Goal: Task Accomplishment & Management: Use online tool/utility

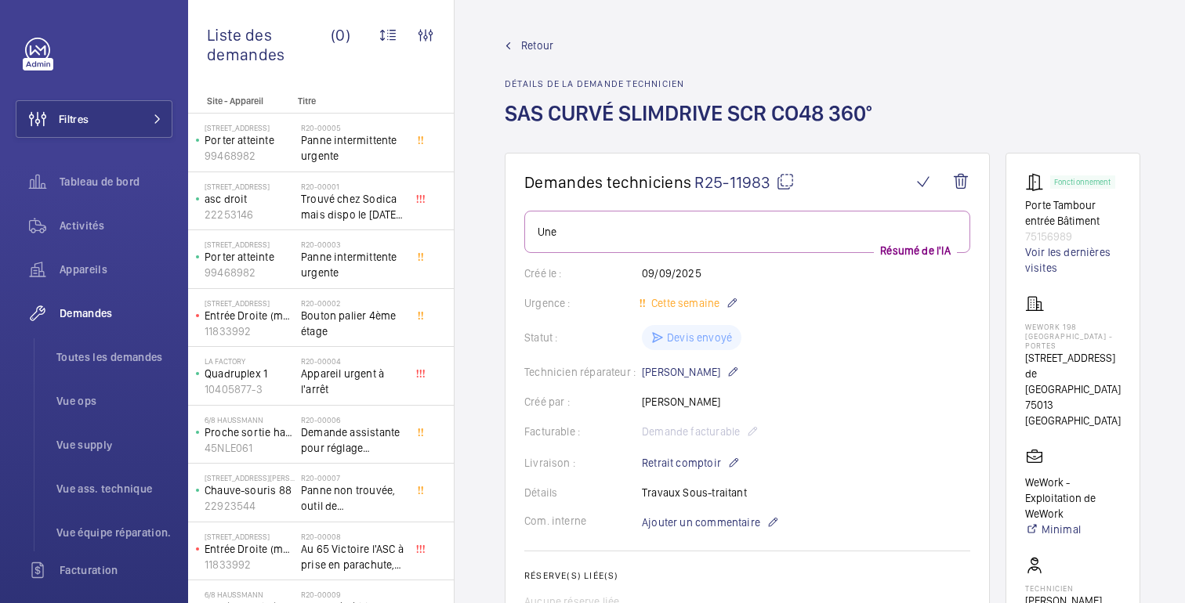
click at [536, 46] on font "Retour" at bounding box center [537, 45] width 32 height 13
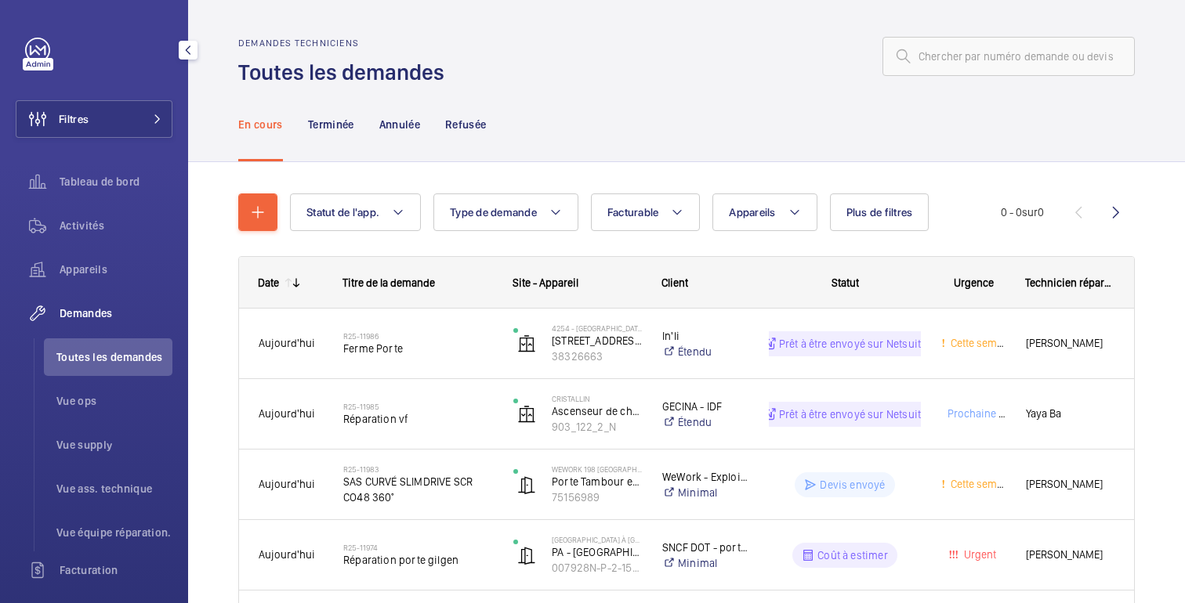
click at [79, 310] on font "Demandes" at bounding box center [86, 313] width 53 height 13
click at [867, 231] on button "Plus de filtres" at bounding box center [880, 213] width 100 height 38
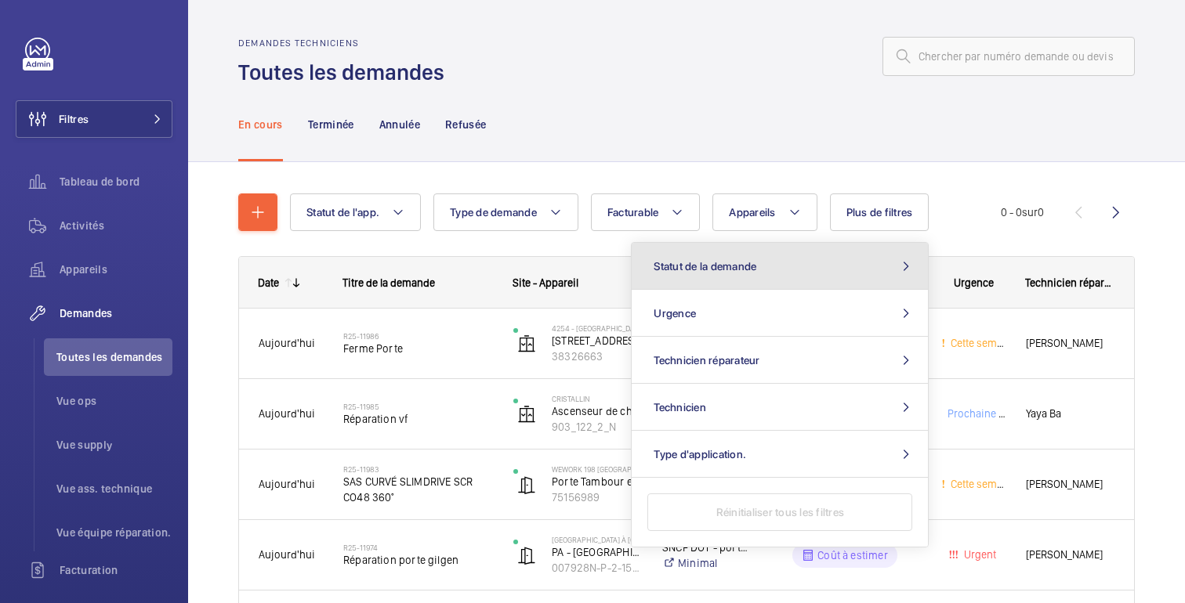
click at [742, 273] on button "Statut de la demande" at bounding box center [780, 266] width 296 height 47
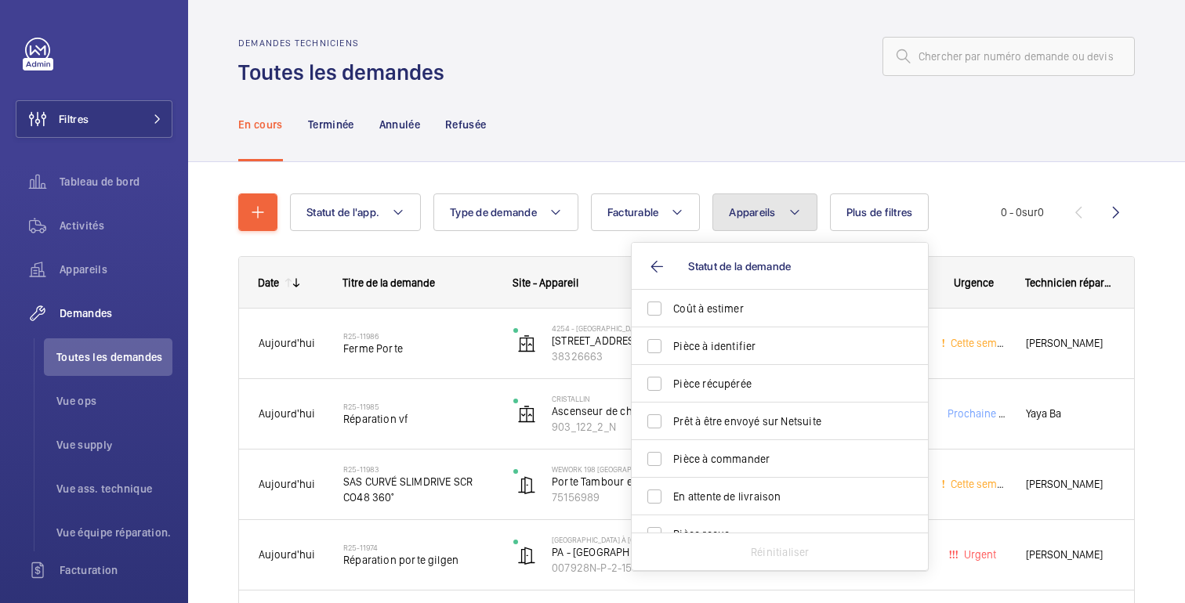
click at [789, 211] on button "Appareils" at bounding box center [764, 213] width 104 height 38
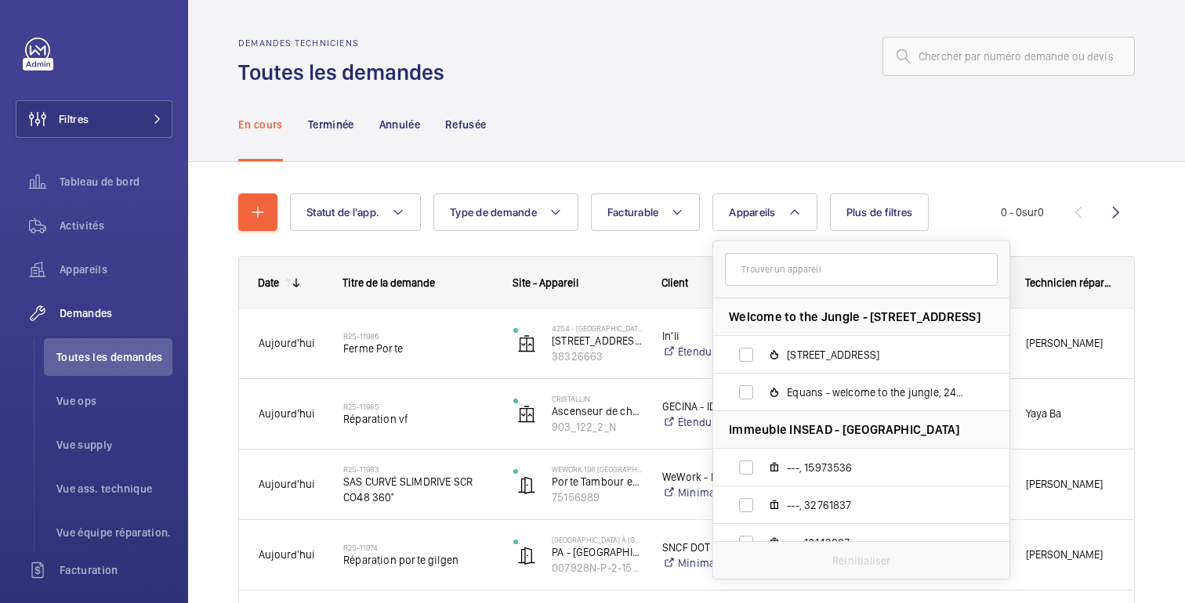
click at [807, 125] on div "En cours Terminée Annulée Refusée" at bounding box center [686, 124] width 896 height 74
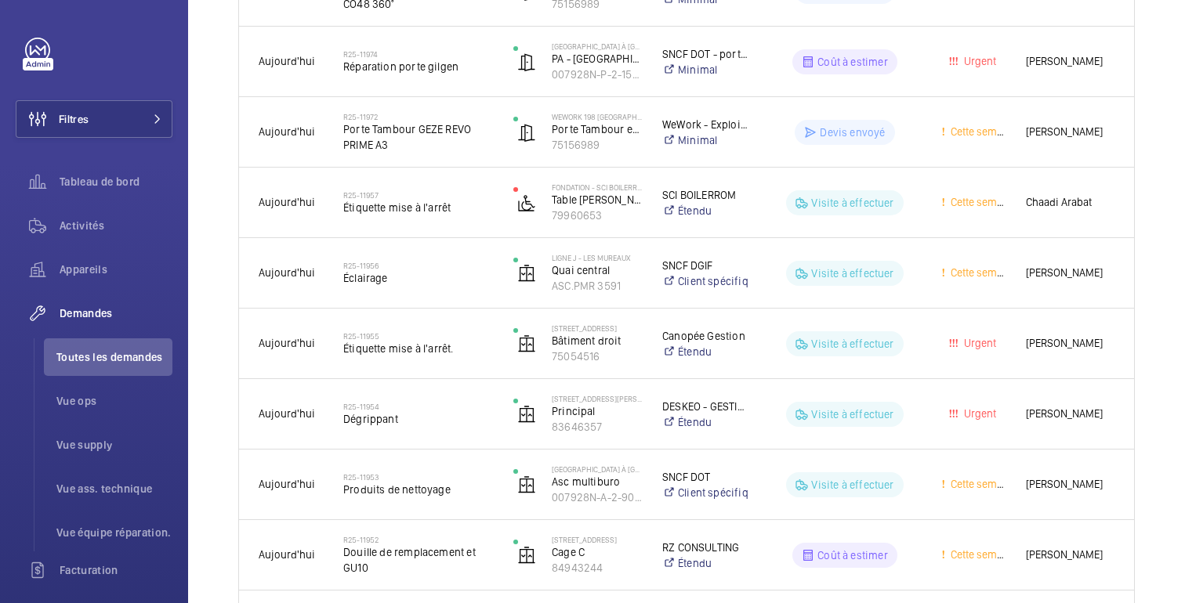
scroll to position [579, 0]
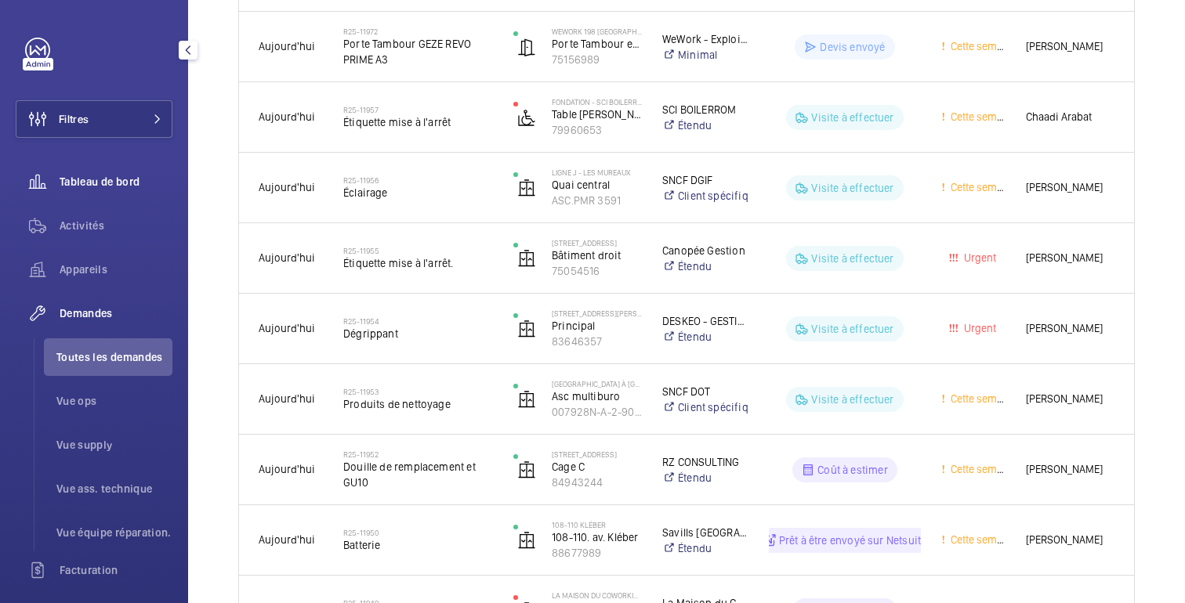
click at [84, 179] on font "Tableau de bord" at bounding box center [100, 182] width 80 height 13
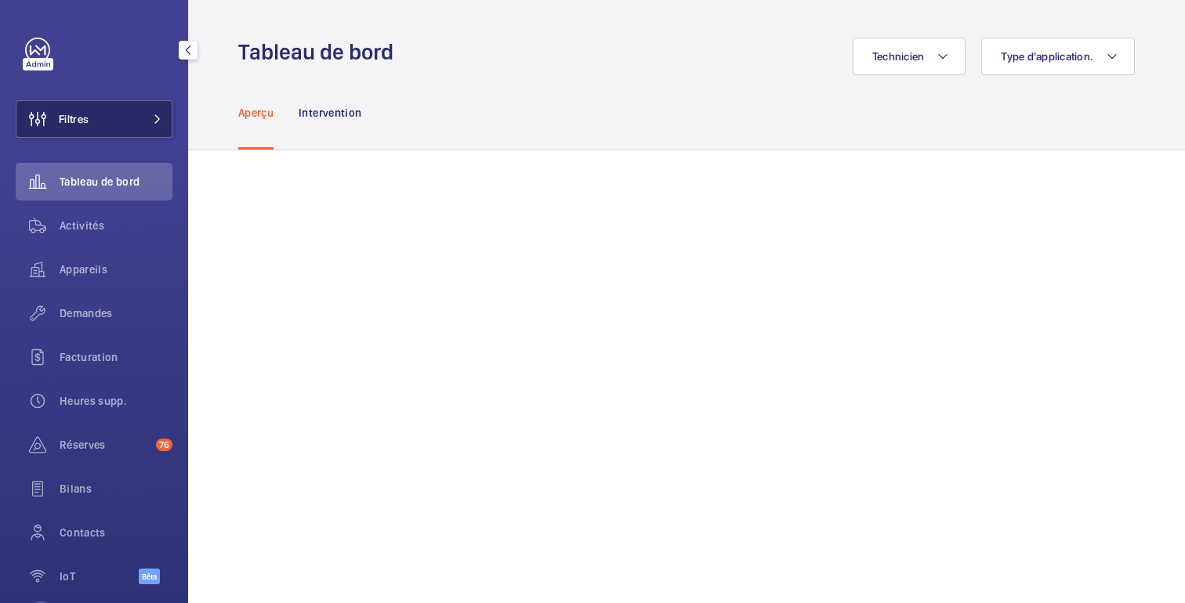
click at [107, 116] on button "Filtres" at bounding box center [94, 119] width 157 height 38
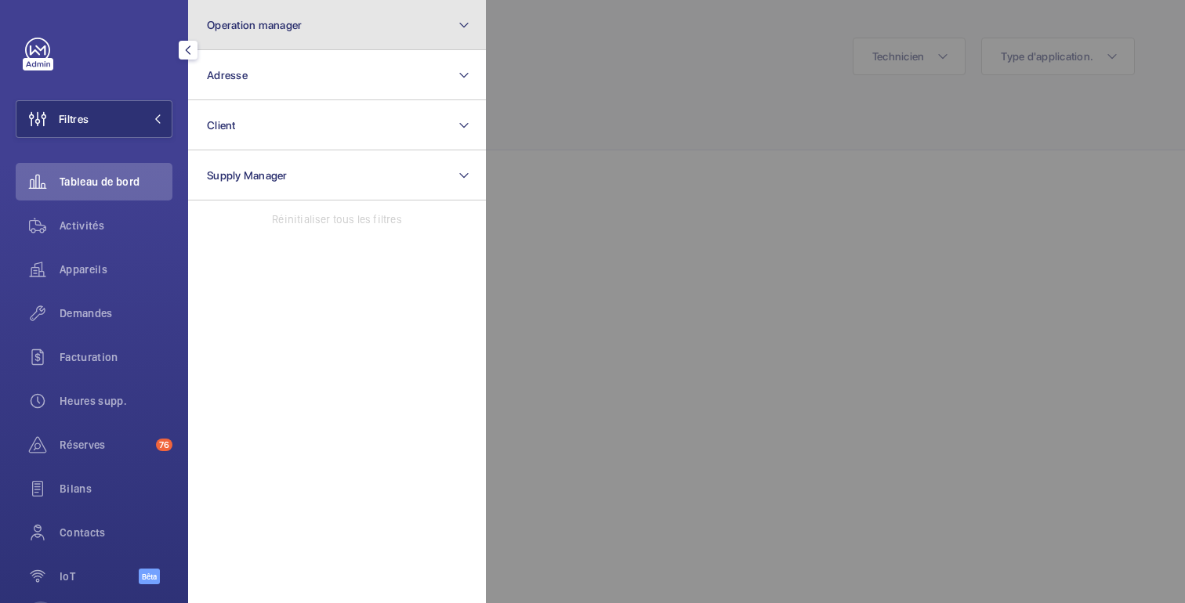
click at [257, 34] on button "Operation manager" at bounding box center [337, 25] width 298 height 50
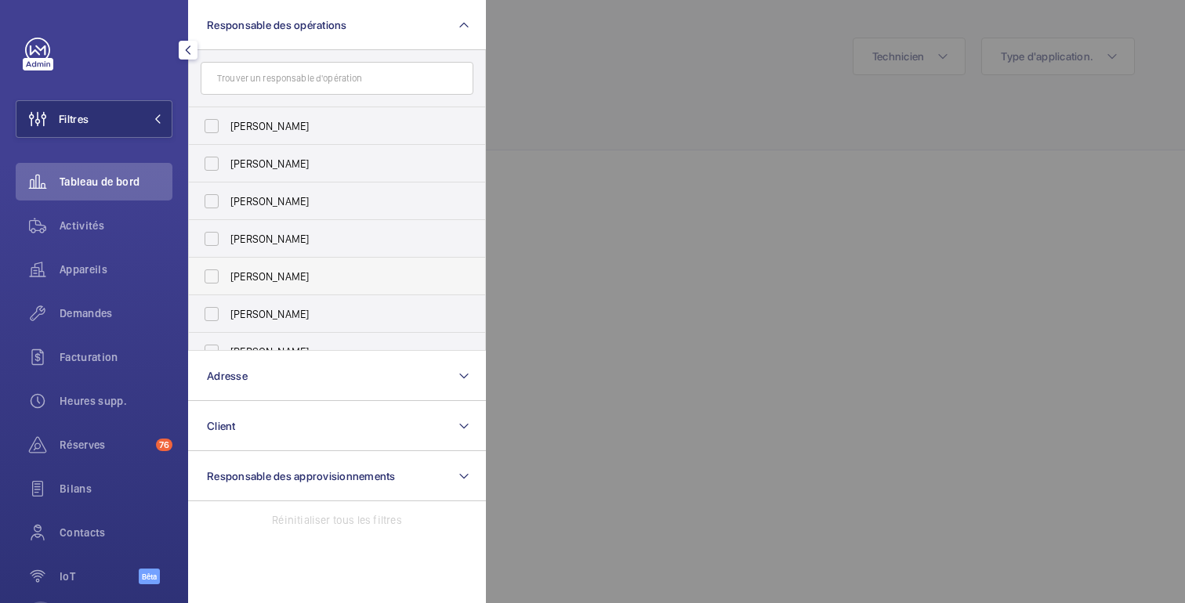
scroll to position [58, 0]
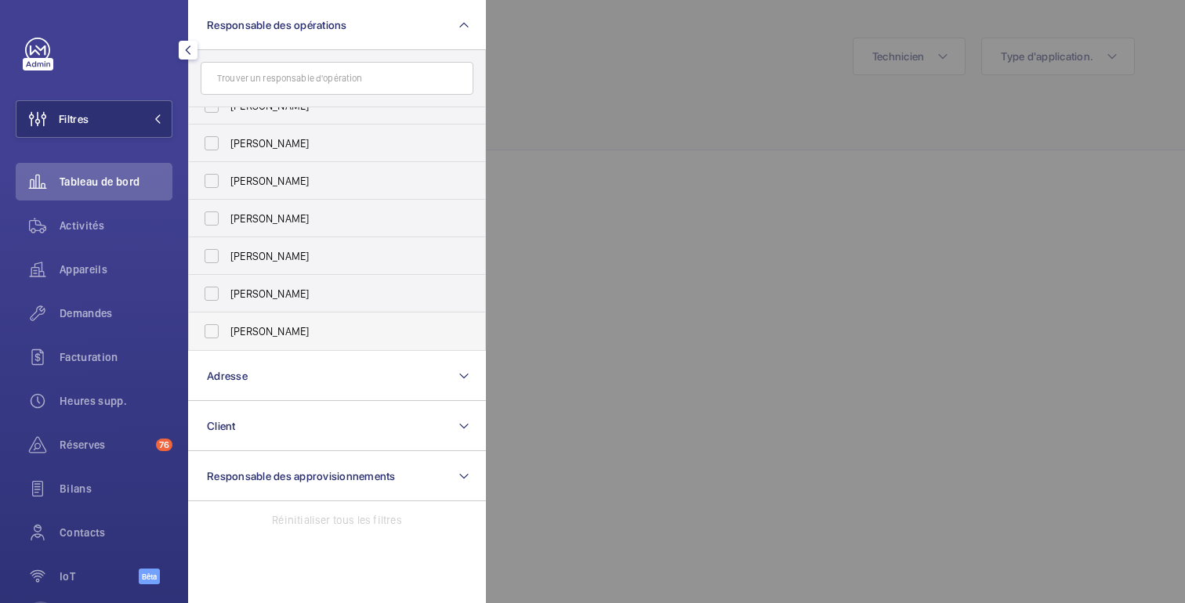
click at [256, 323] on label "[PERSON_NAME]" at bounding box center [325, 332] width 273 height 38
click at [227, 323] on input "[PERSON_NAME]" at bounding box center [211, 331] width 31 height 31
checkbox input "true"
click at [566, 154] on div at bounding box center [1078, 301] width 1185 height 603
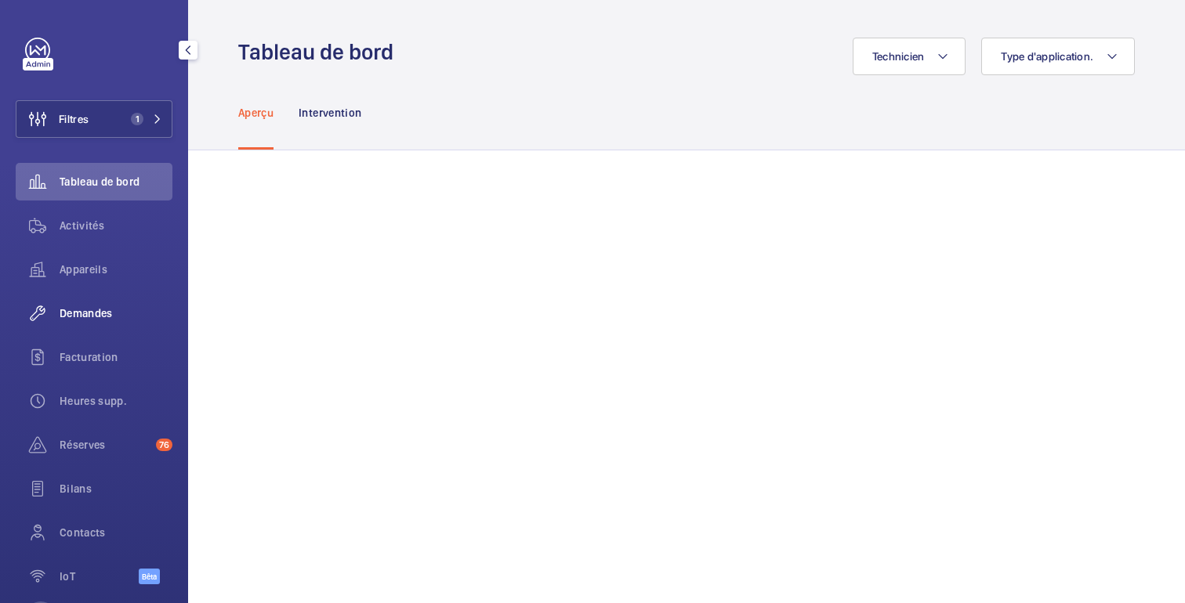
click at [78, 307] on font "Demandes" at bounding box center [86, 313] width 53 height 13
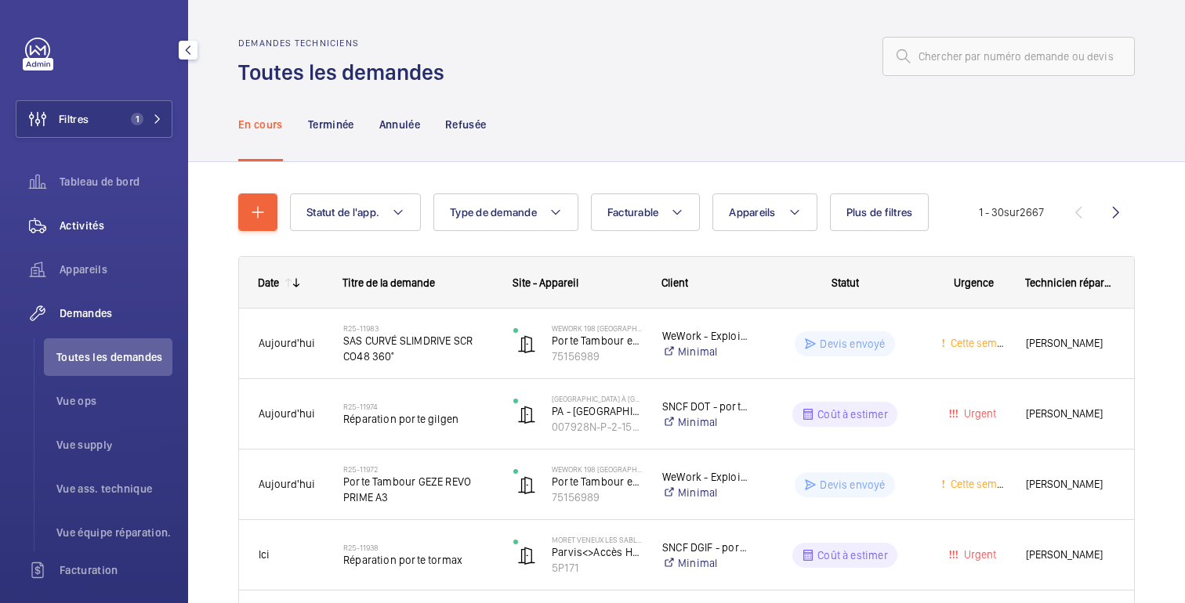
click at [65, 225] on font "Activités" at bounding box center [82, 225] width 45 height 13
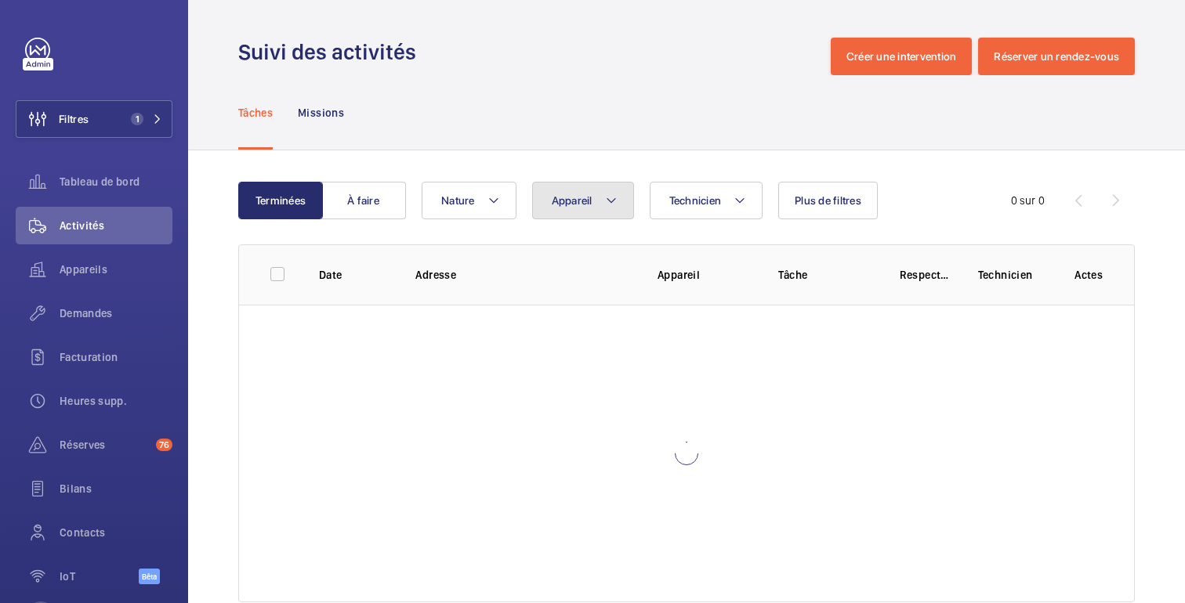
click at [557, 200] on font "Appareil" at bounding box center [572, 200] width 41 height 13
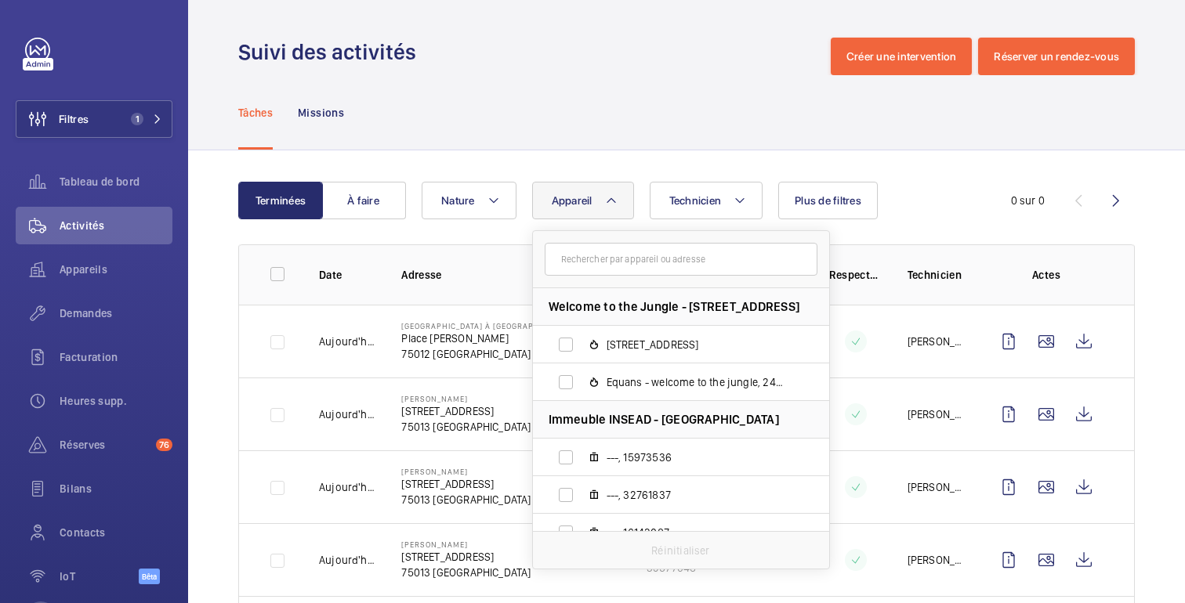
click at [574, 262] on input "text" at bounding box center [681, 259] width 273 height 33
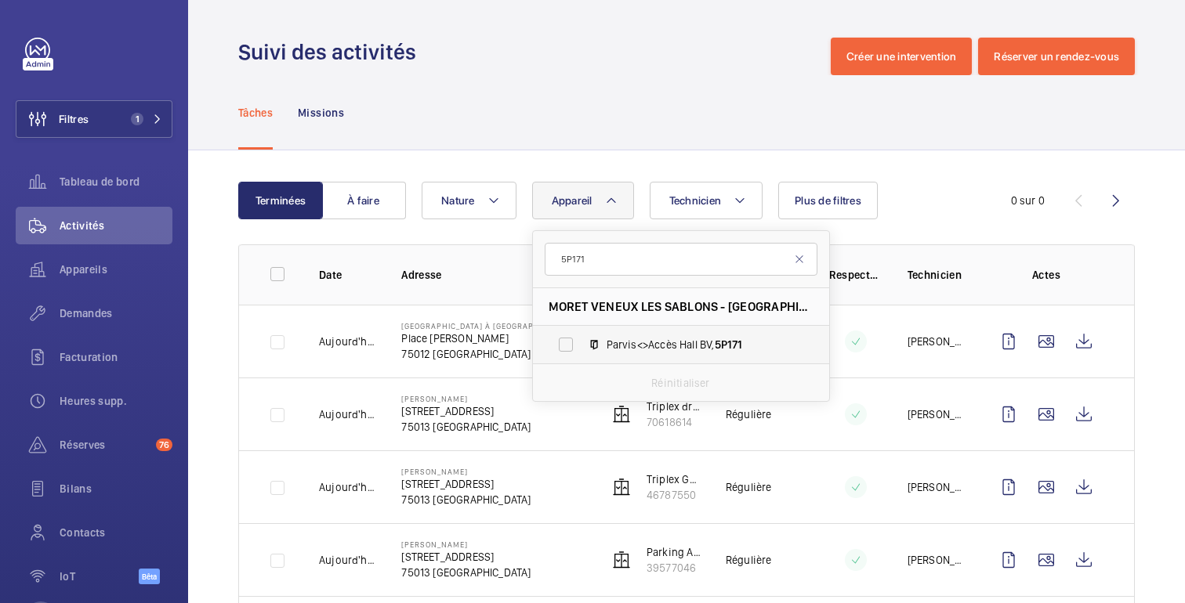
type input "5P171"
click at [652, 345] on span "Parvis<>Accès Hall BV, 5P171" at bounding box center [698, 345] width 182 height 16
click at [581, 345] on input "Parvis<>Accès Hall BV, 5P171" at bounding box center [565, 344] width 31 height 31
checkbox input "true"
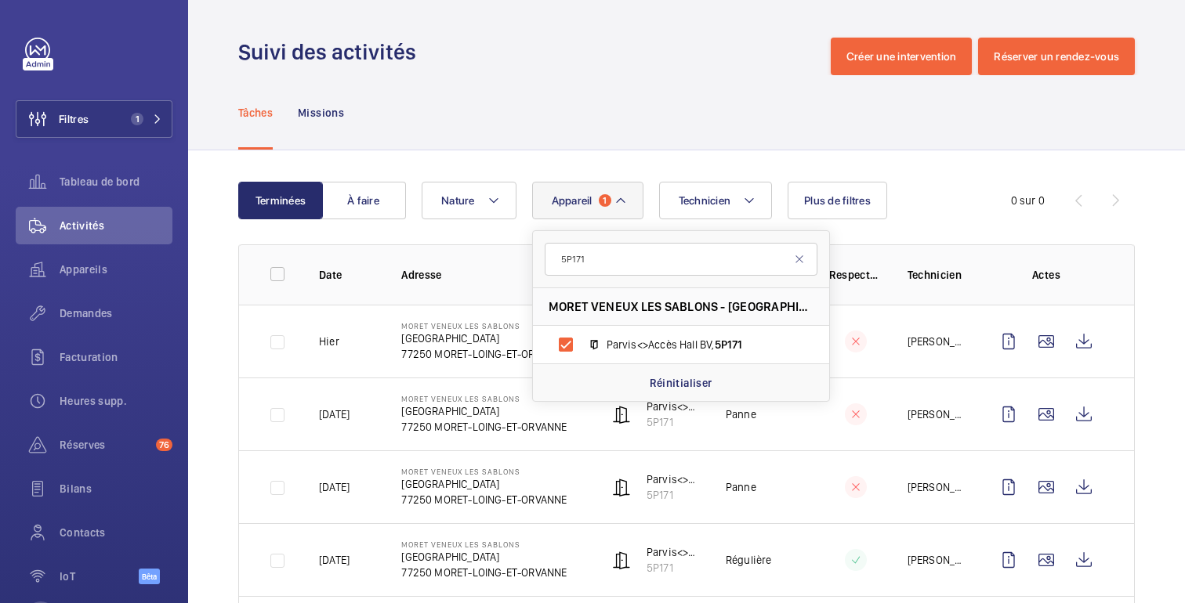
click at [743, 129] on div "Tâches Missions" at bounding box center [686, 112] width 896 height 74
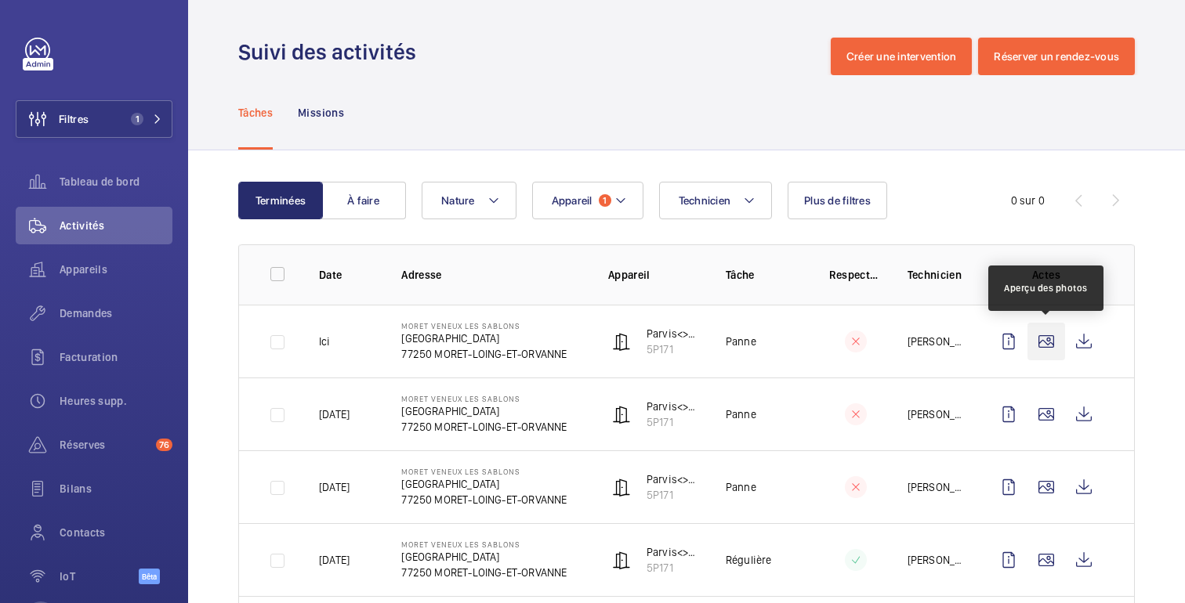
click at [1047, 342] on wm-front-icon-button at bounding box center [1046, 342] width 38 height 38
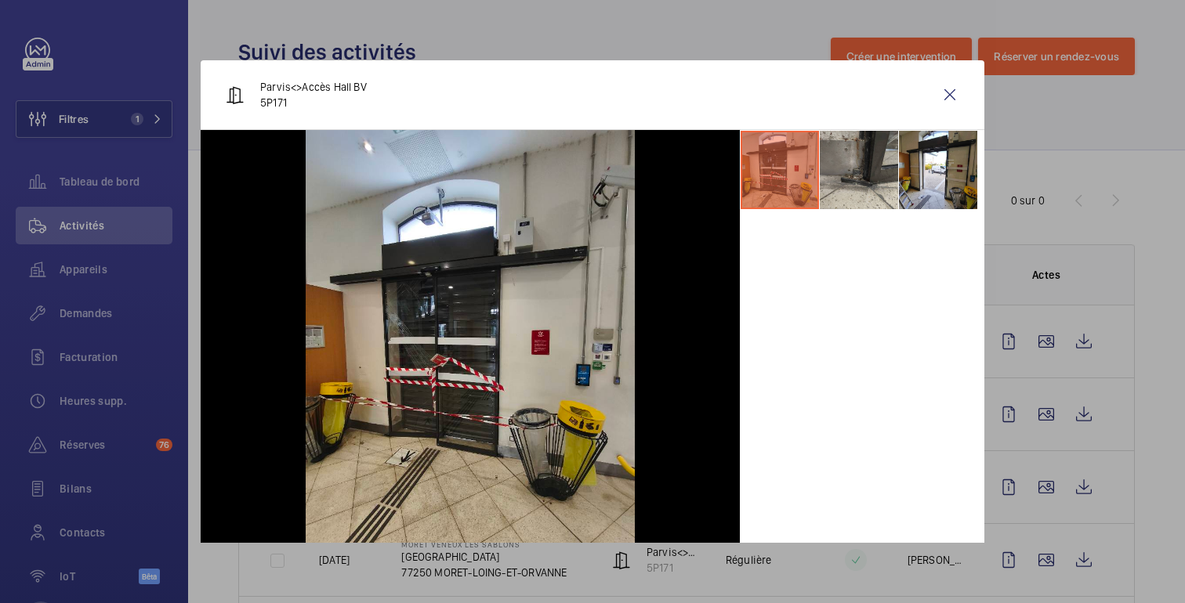
click at [846, 173] on li at bounding box center [859, 170] width 78 height 78
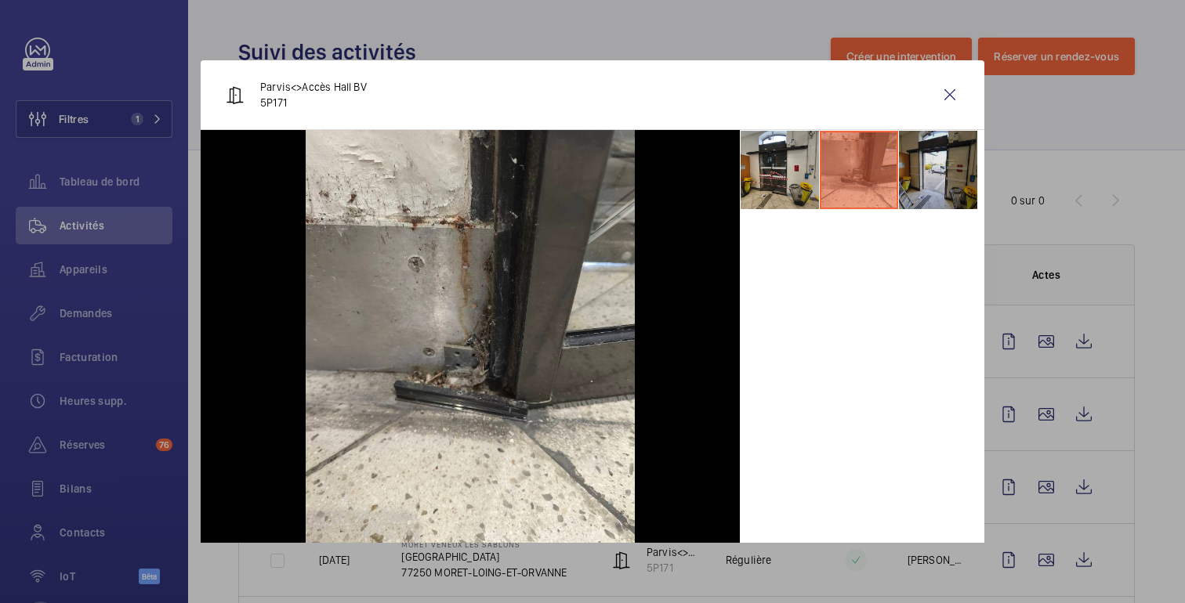
click at [925, 168] on li at bounding box center [938, 170] width 78 height 78
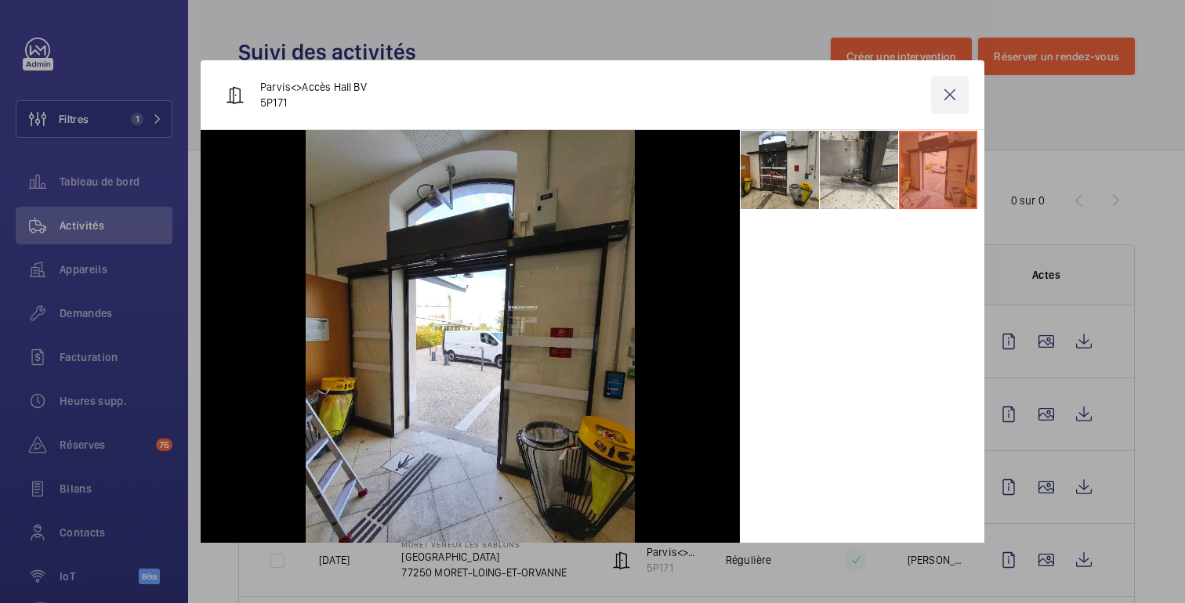
click at [952, 96] on wm-front-icon-button at bounding box center [950, 95] width 38 height 38
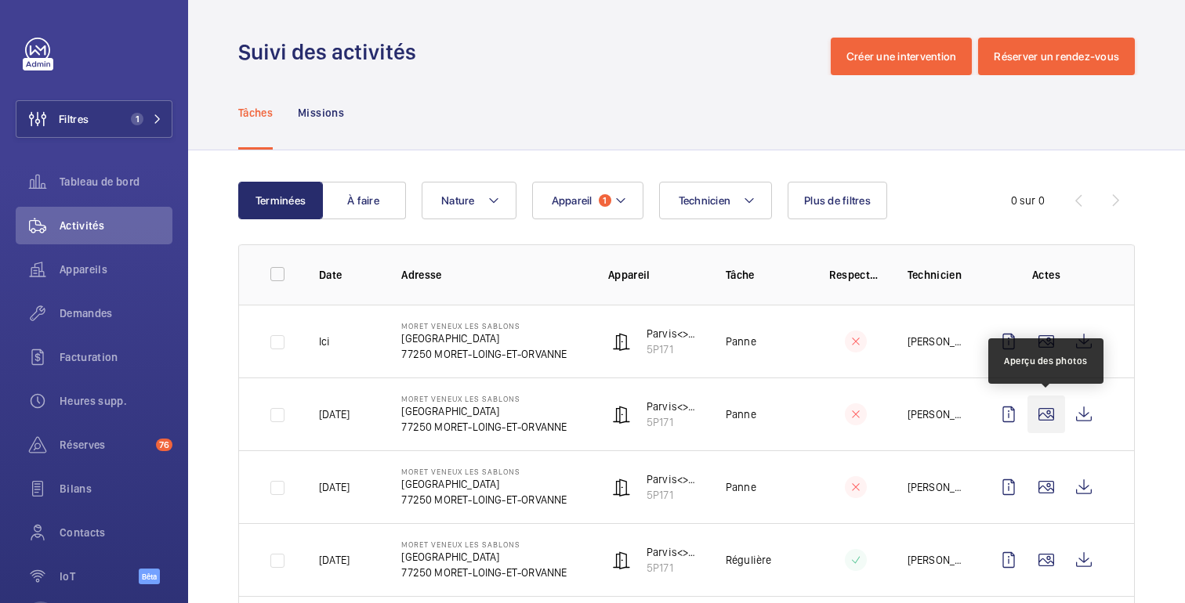
click at [1045, 419] on wm-front-icon-button at bounding box center [1046, 415] width 38 height 38
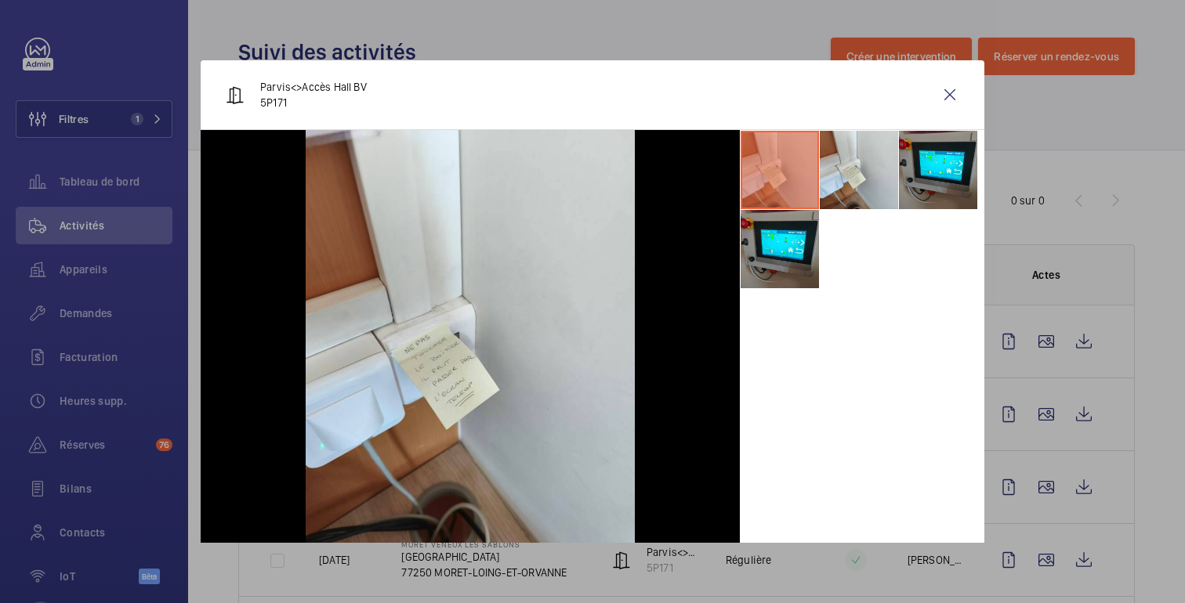
click at [1113, 324] on div at bounding box center [592, 301] width 1185 height 603
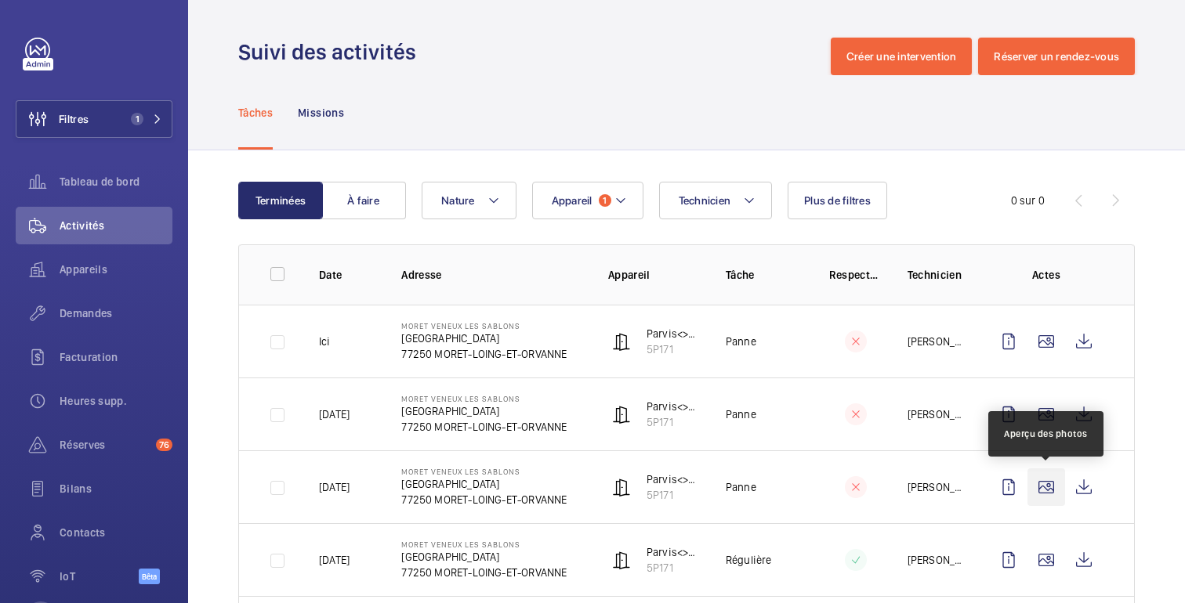
click at [1044, 486] on wm-front-icon-button at bounding box center [1046, 488] width 38 height 38
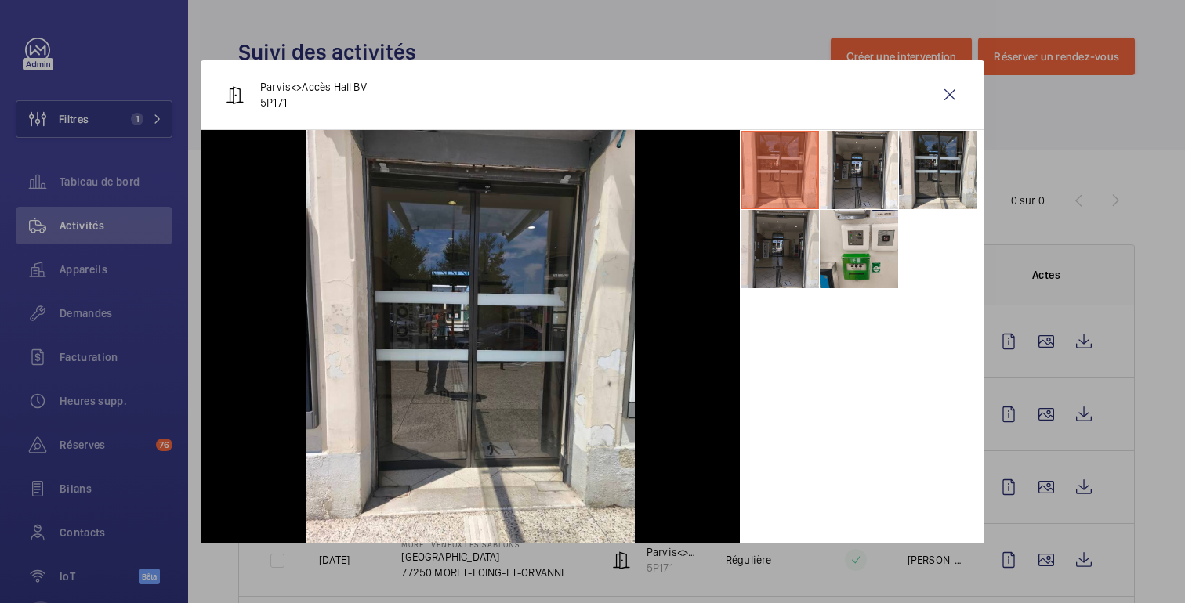
click at [788, 236] on li at bounding box center [780, 249] width 78 height 78
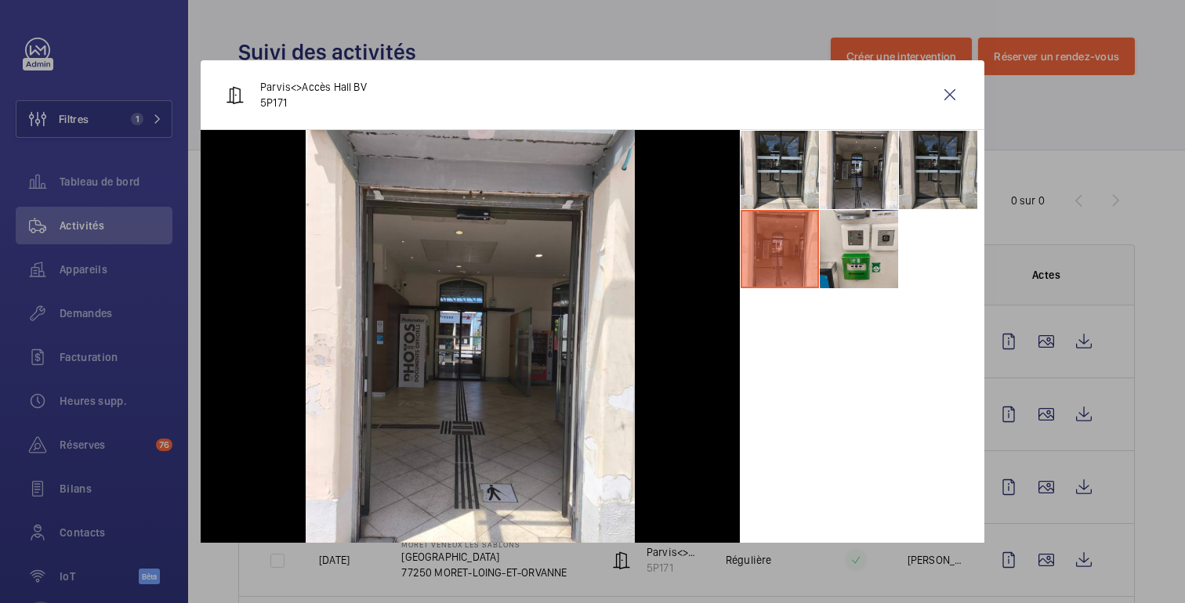
click at [947, 160] on li at bounding box center [938, 170] width 78 height 78
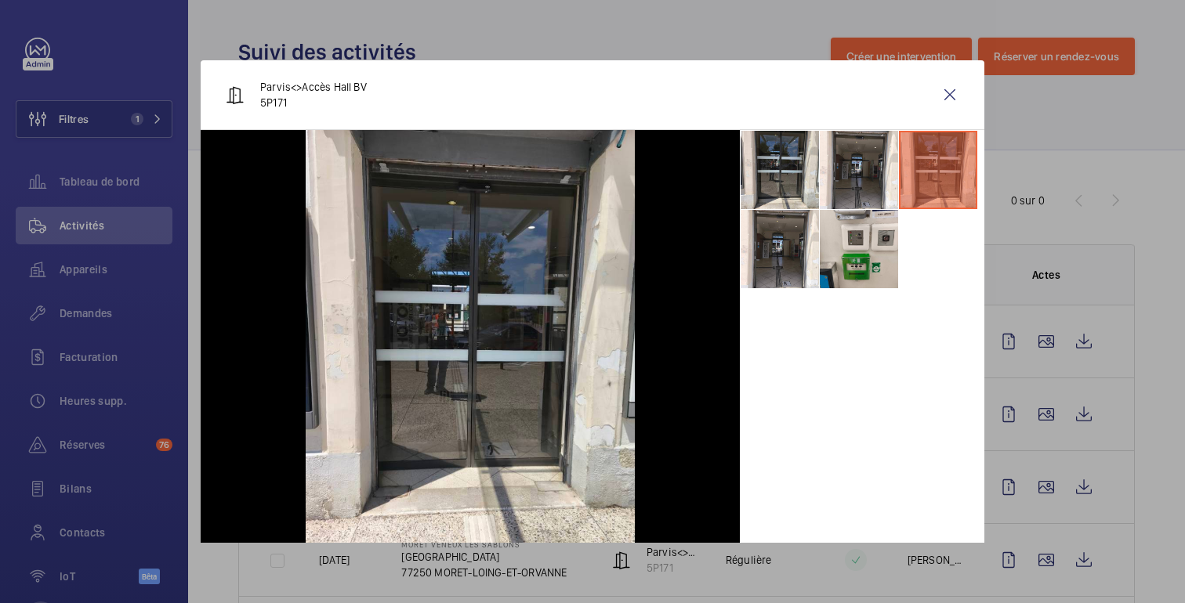
click at [1137, 252] on div at bounding box center [592, 301] width 1185 height 603
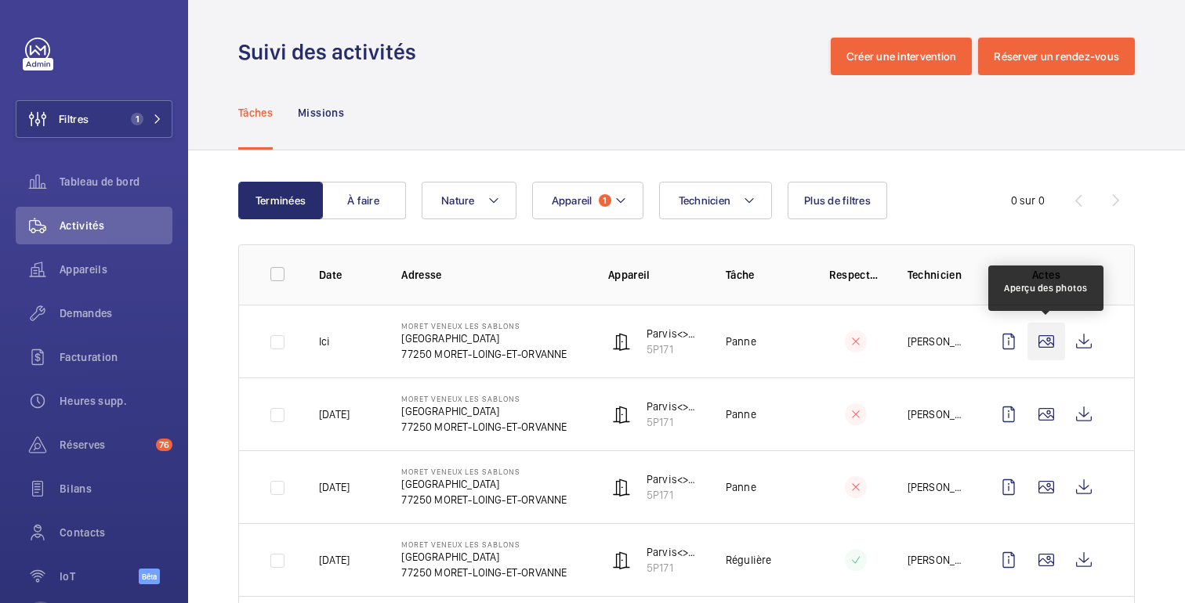
click at [1052, 355] on wm-front-icon-button at bounding box center [1046, 342] width 38 height 38
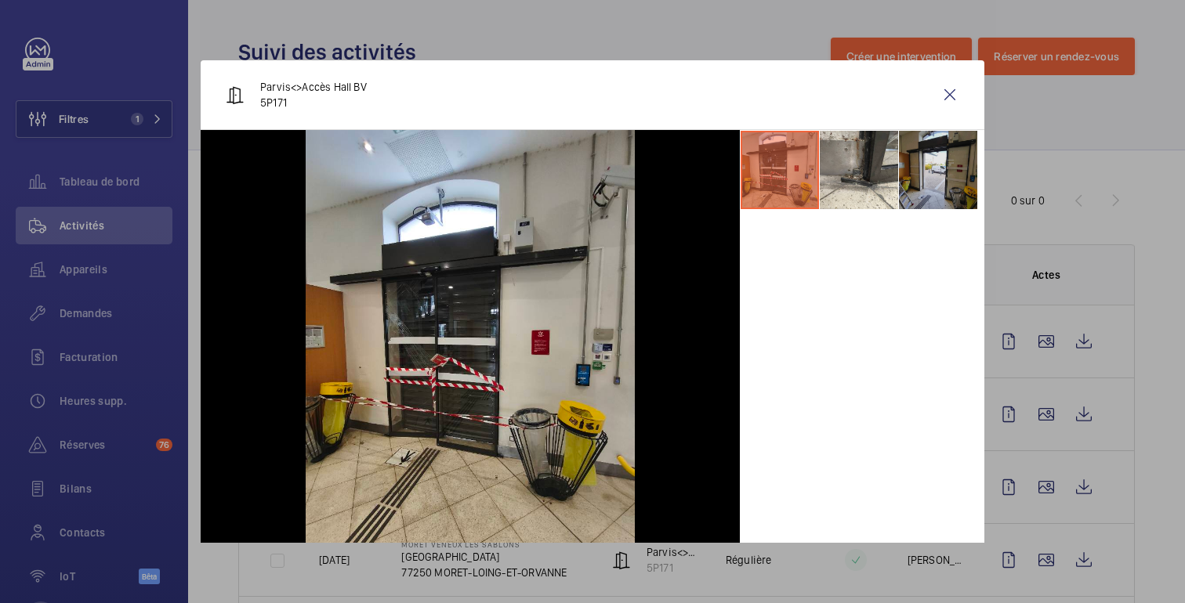
click at [934, 187] on li at bounding box center [938, 170] width 78 height 78
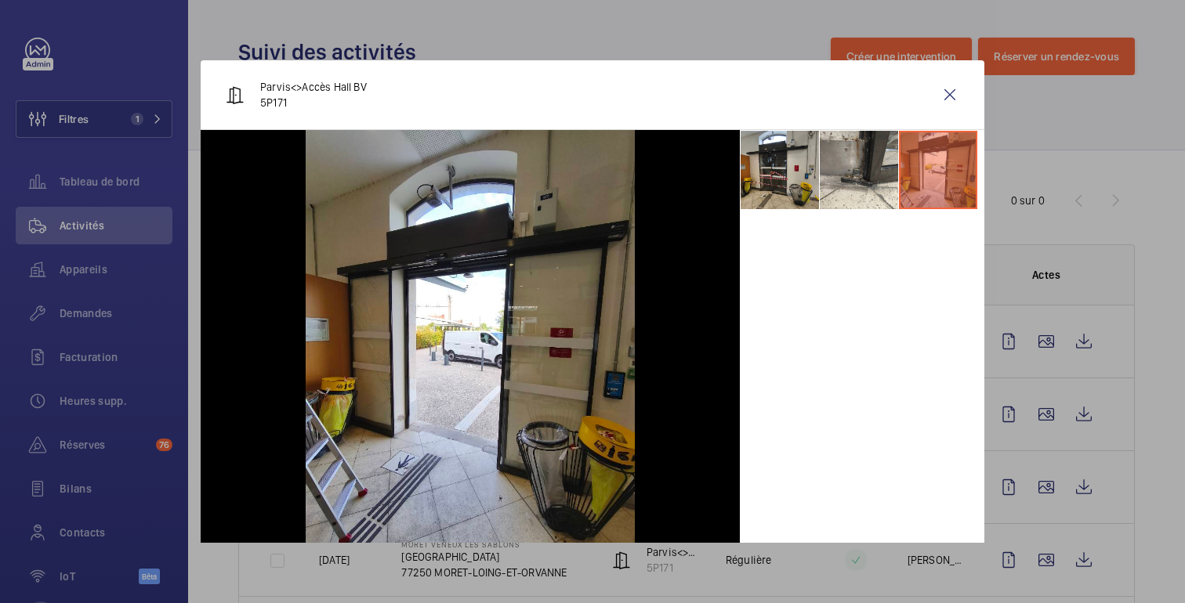
click at [1146, 187] on div at bounding box center [592, 301] width 1185 height 603
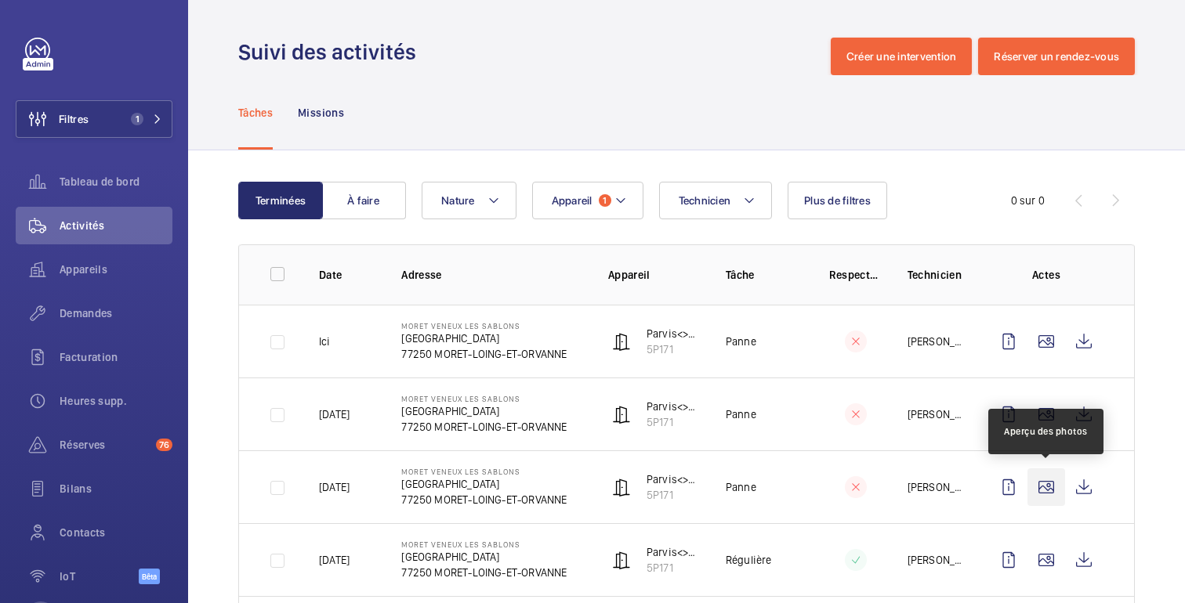
scroll to position [148, 0]
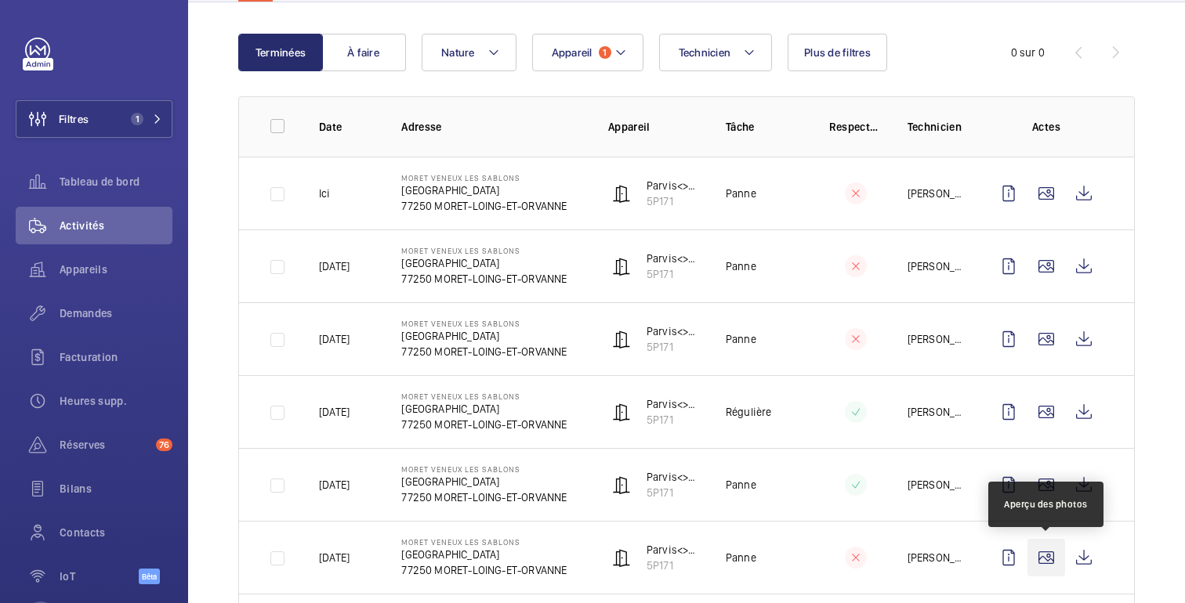
click at [1041, 553] on wm-front-icon-button at bounding box center [1046, 558] width 38 height 38
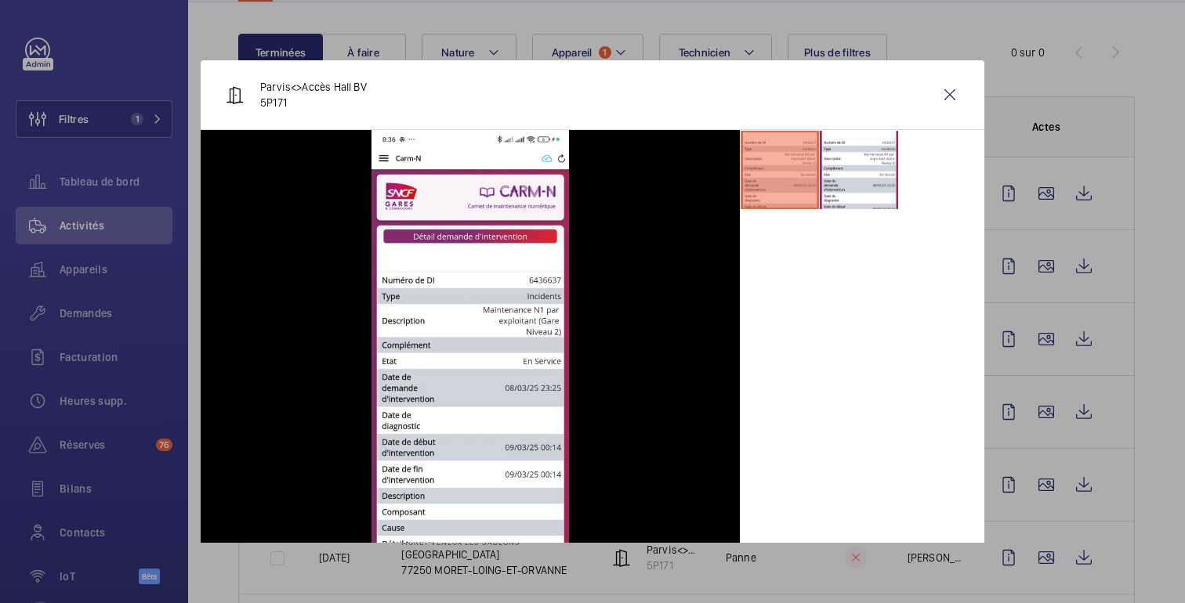
click at [1160, 430] on div at bounding box center [592, 301] width 1185 height 603
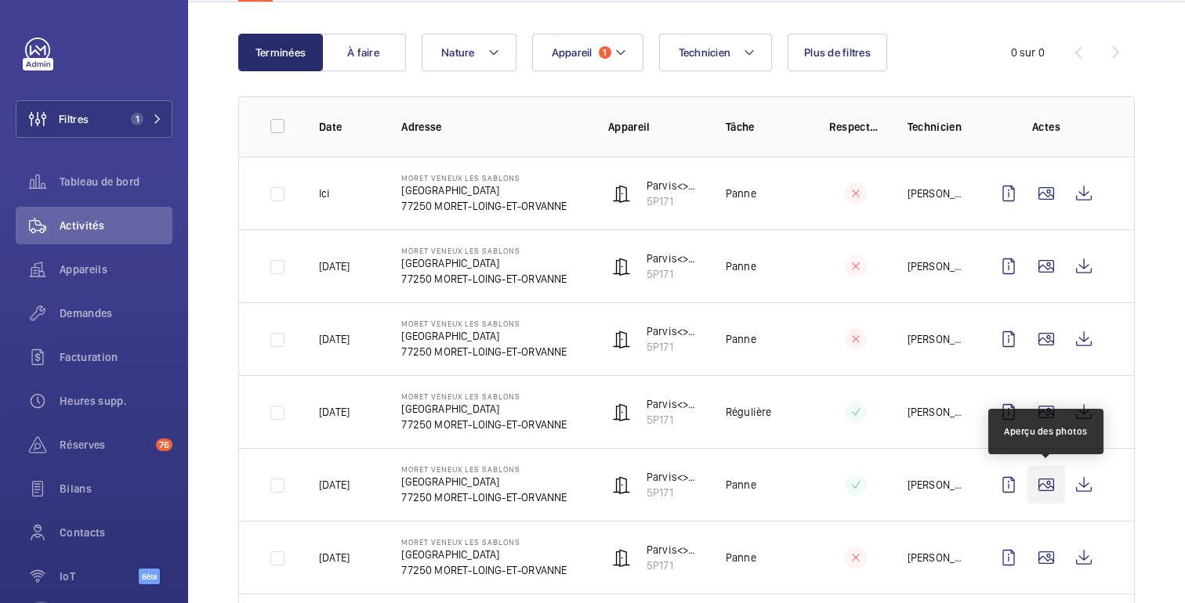
click at [1047, 488] on wm-front-icon-button at bounding box center [1046, 485] width 38 height 38
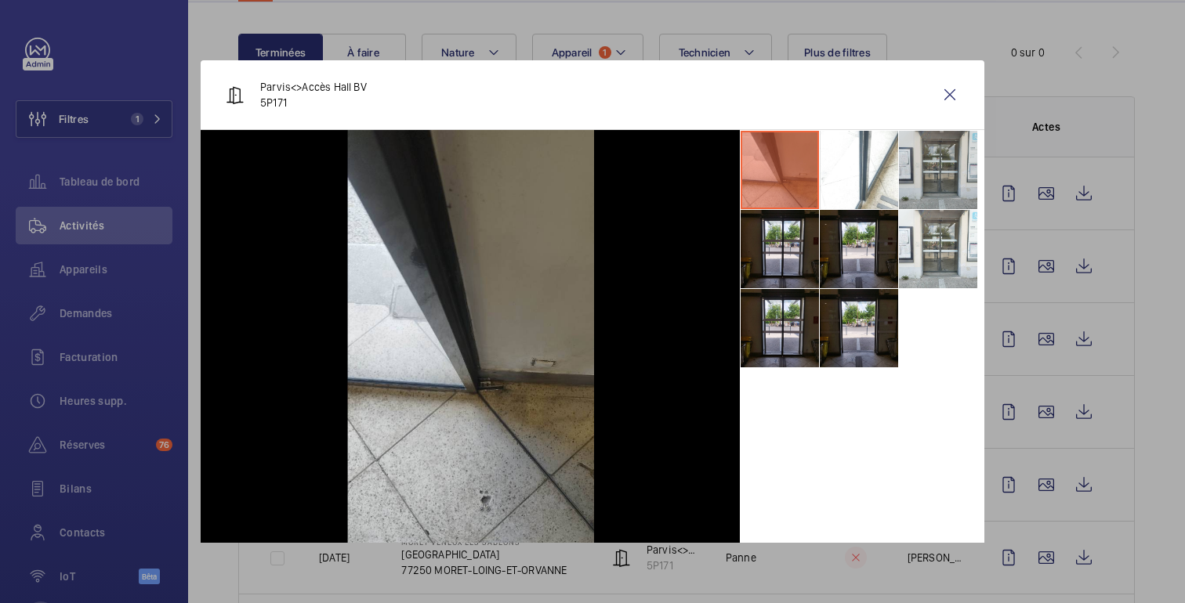
click at [946, 160] on li at bounding box center [938, 170] width 78 height 78
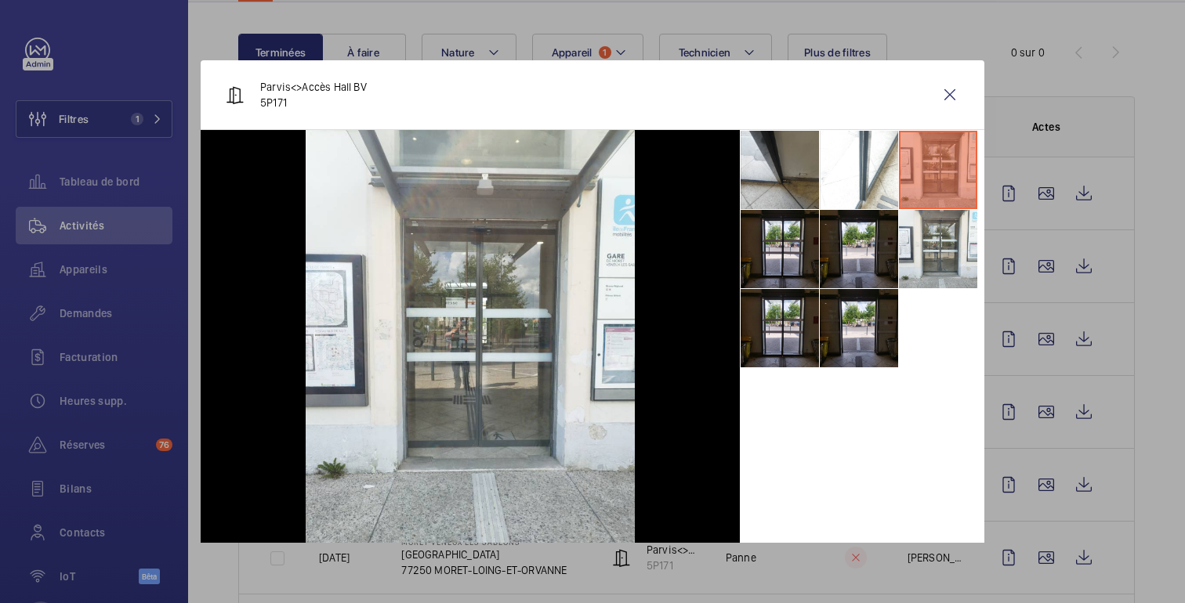
click at [1112, 166] on div at bounding box center [592, 301] width 1185 height 603
